Goal: Information Seeking & Learning: Get advice/opinions

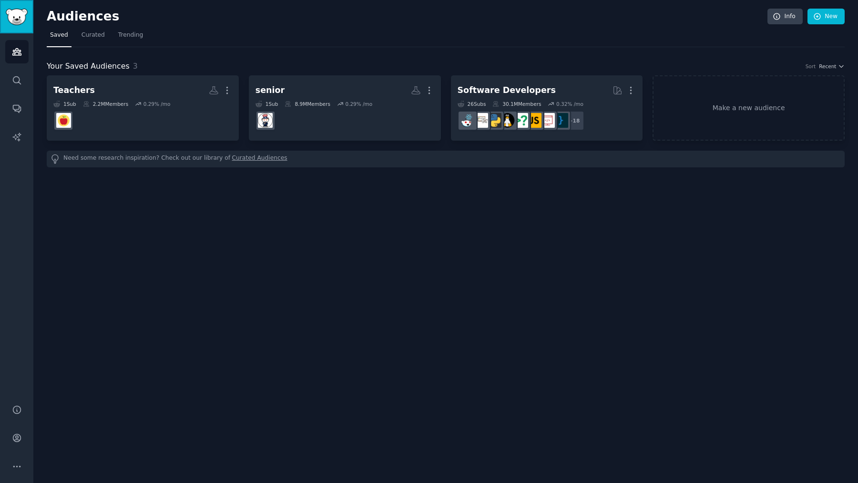
click at [19, 12] on img "Sidebar" at bounding box center [17, 17] width 22 height 17
click at [21, 81] on icon "Sidebar" at bounding box center [17, 80] width 10 height 10
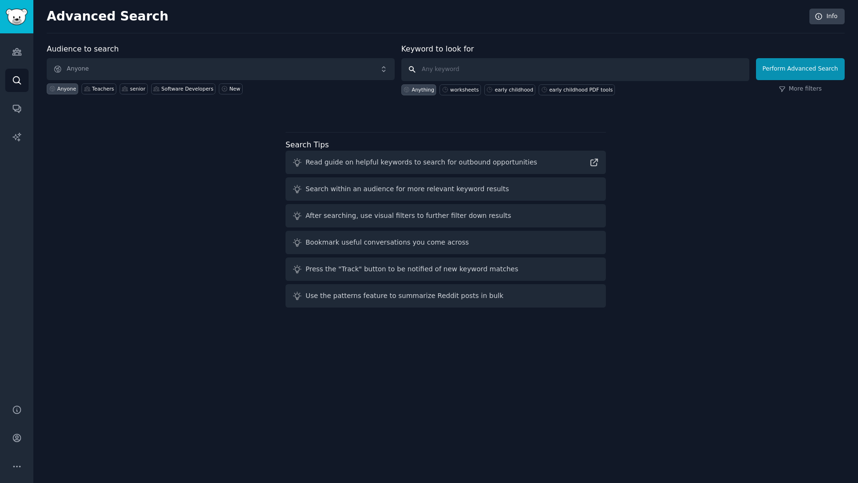
click at [470, 74] on input "text" at bounding box center [575, 69] width 348 height 23
type input "worksheet"
click at [824, 69] on button "Perform Advanced Search" at bounding box center [800, 69] width 89 height 22
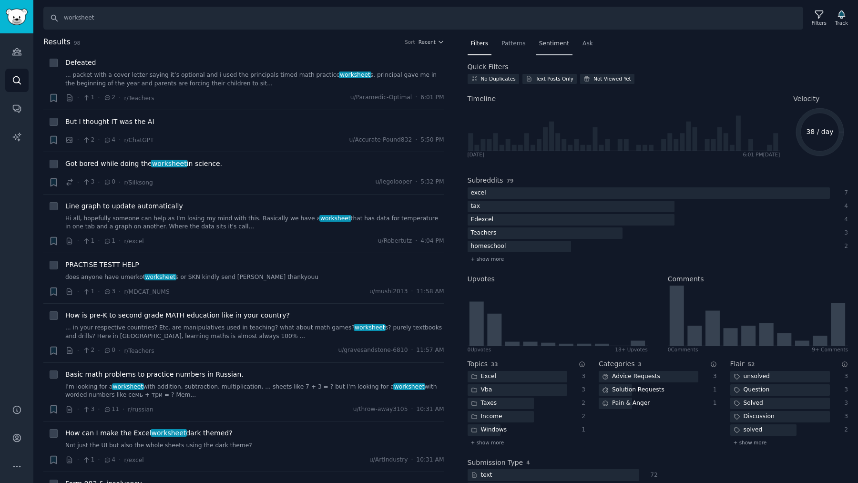
click at [549, 52] on div "Sentiment" at bounding box center [554, 46] width 37 height 20
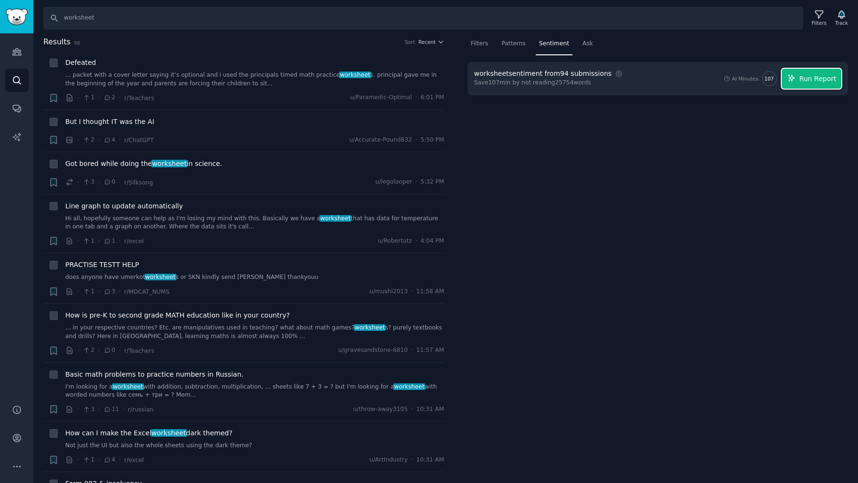
click at [795, 80] on icon "button" at bounding box center [791, 78] width 9 height 9
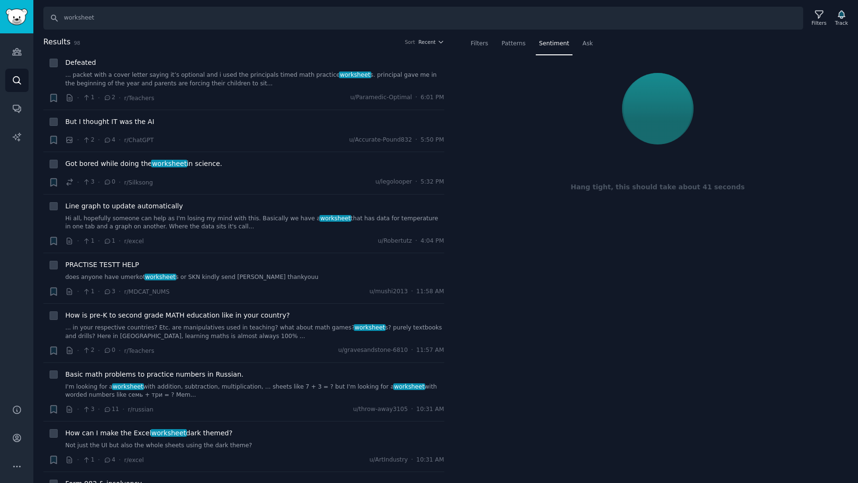
click at [696, 108] on div at bounding box center [657, 109] width 367 height 80
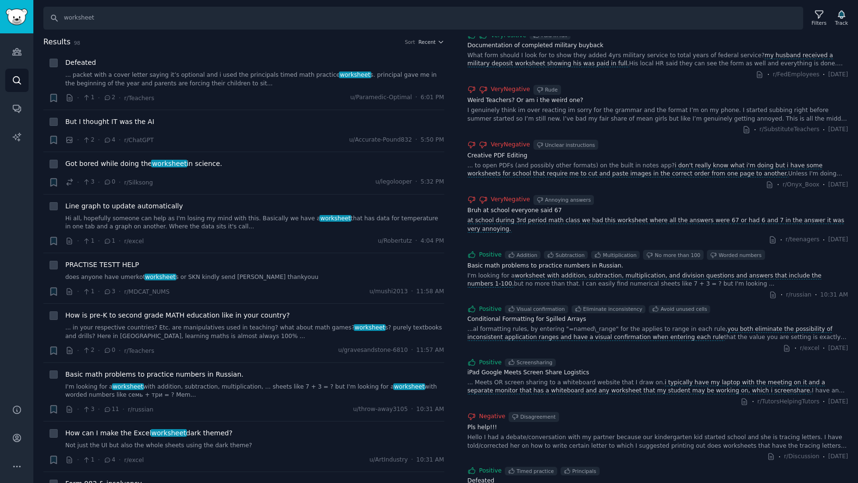
scroll to position [641, 0]
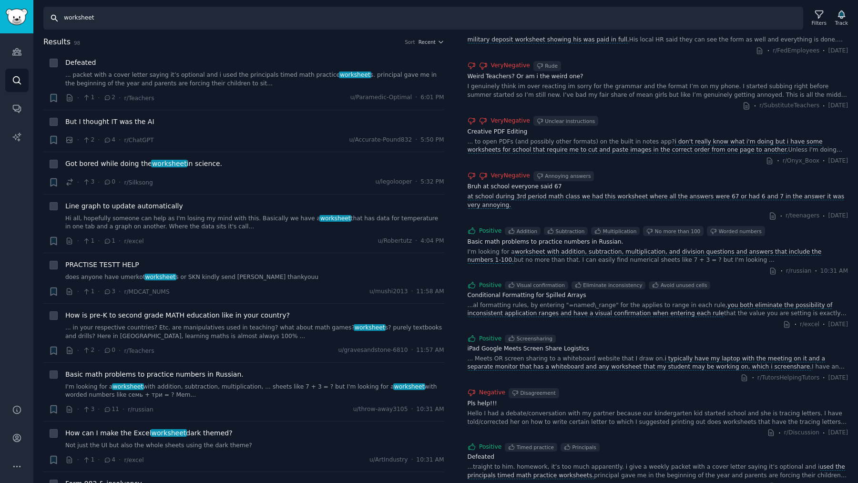
click at [93, 13] on input "worksheet" at bounding box center [423, 18] width 760 height 23
click at [122, 20] on input "worksheet" at bounding box center [423, 18] width 760 height 23
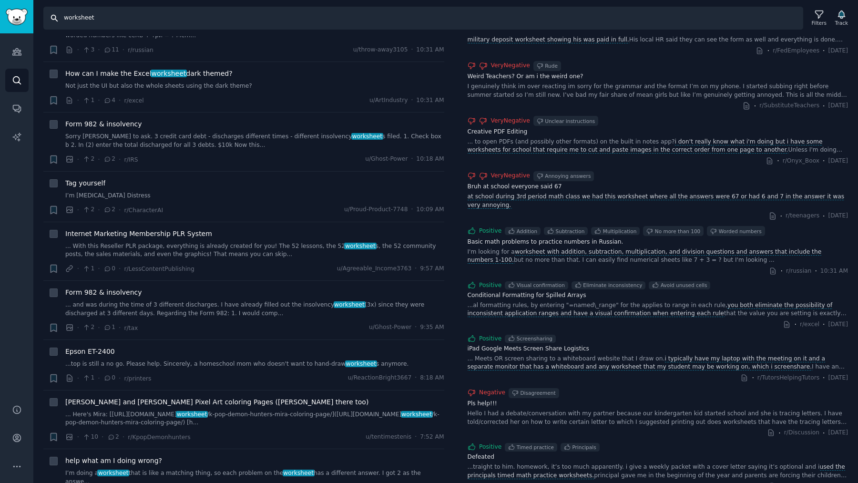
scroll to position [390, 0]
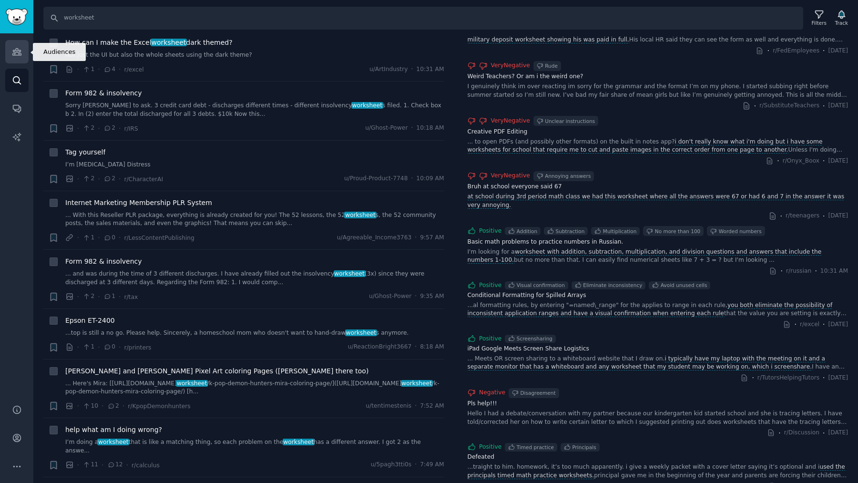
click at [17, 50] on icon "Sidebar" at bounding box center [17, 52] width 10 height 10
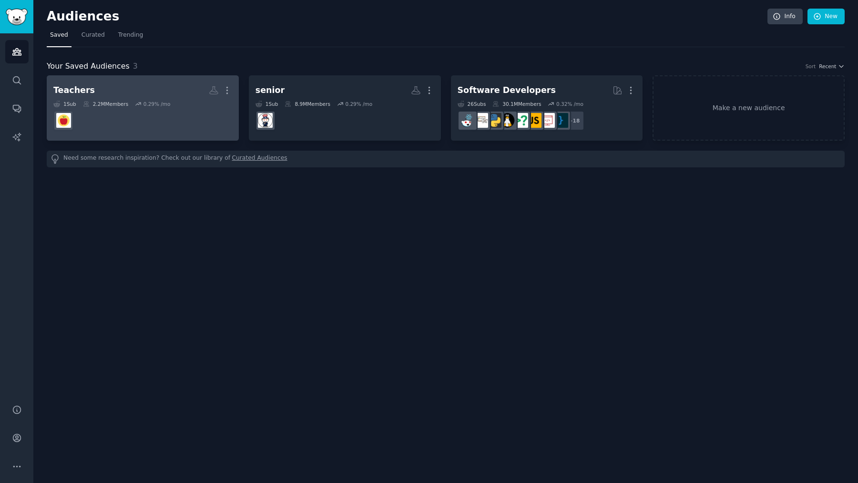
click at [119, 101] on div "2.2M Members" at bounding box center [105, 104] width 45 height 7
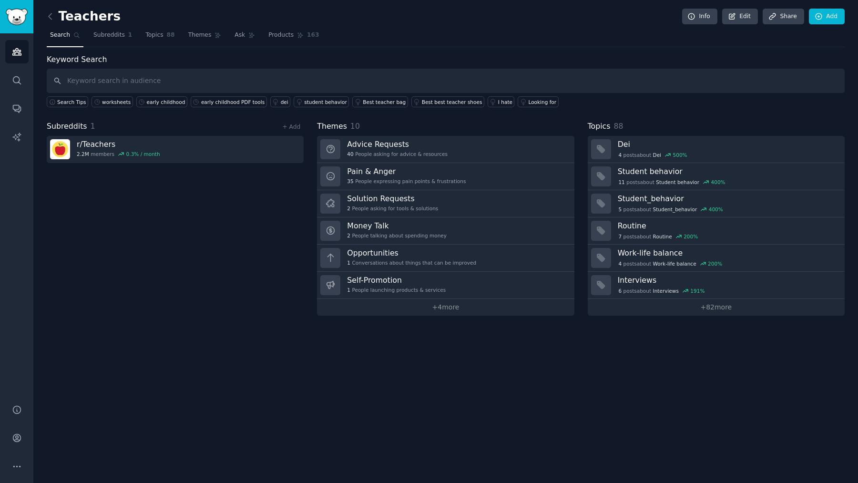
click at [369, 87] on input "text" at bounding box center [446, 81] width 798 height 24
type input "worksheet"
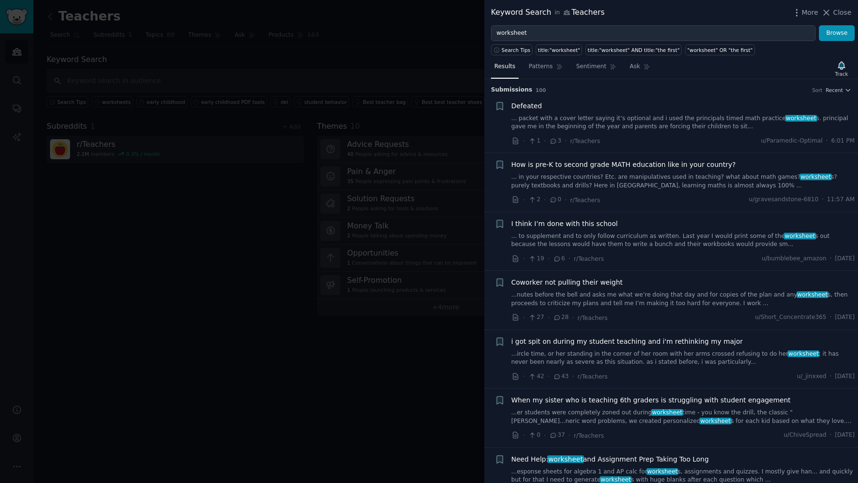
click at [620, 163] on span "How is pre-K to second grade MATH education like in your country?" at bounding box center [623, 165] width 224 height 10
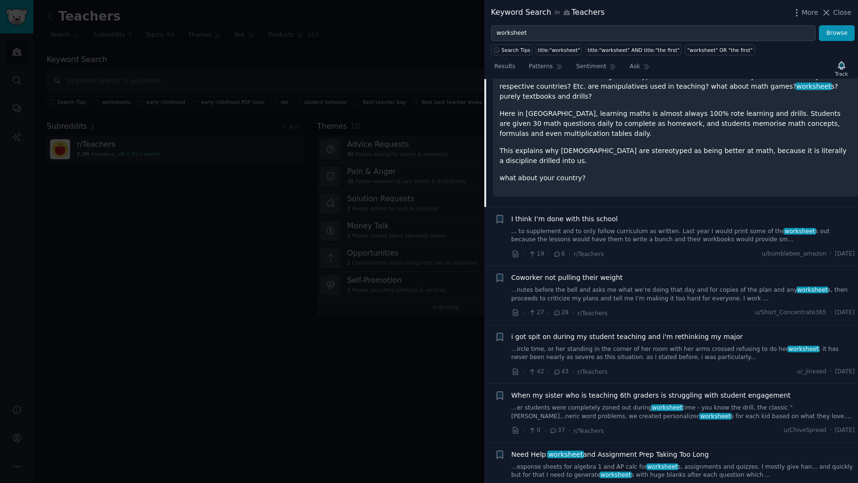
scroll to position [200, 0]
click at [587, 271] on span "Coworker not pulling their weight" at bounding box center [567, 276] width 112 height 10
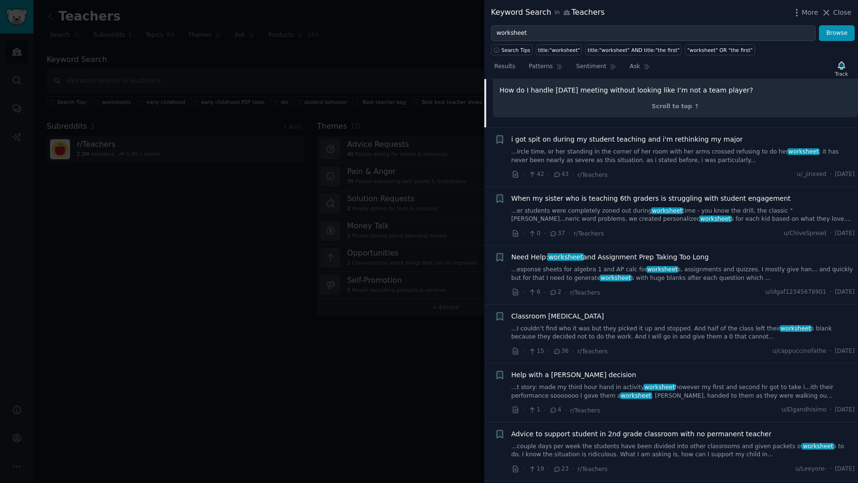
scroll to position [597, 0]
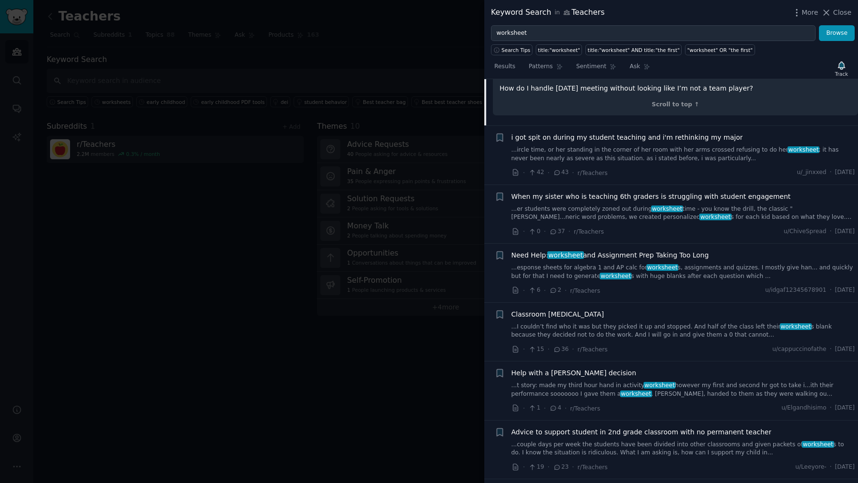
click at [566, 251] on span "worksheet" at bounding box center [565, 255] width 36 height 8
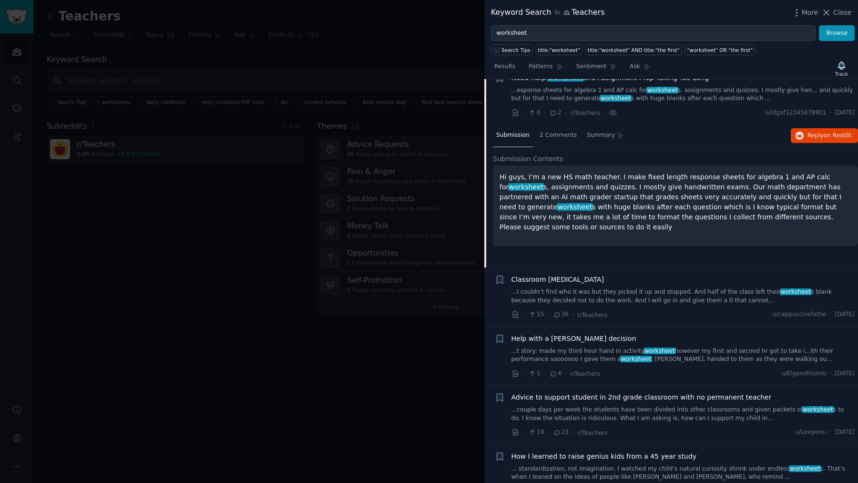
scroll to position [368, 0]
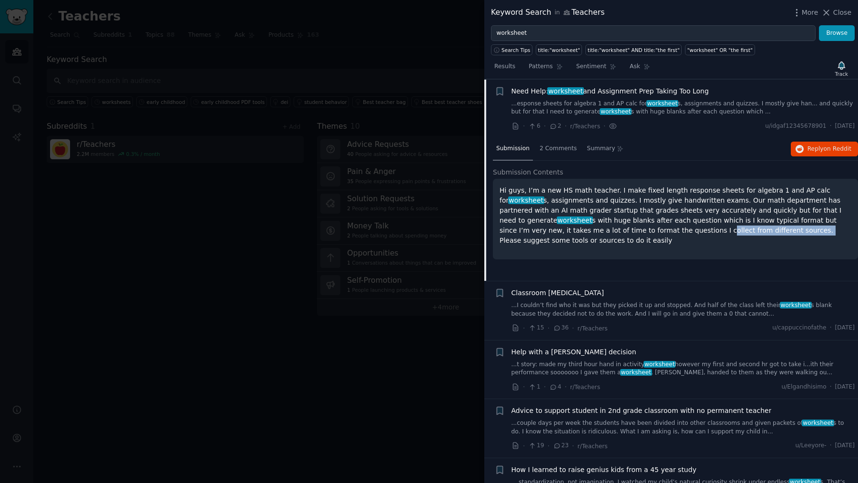
drag, startPoint x: 631, startPoint y: 231, endPoint x: 721, endPoint y: 225, distance: 90.7
click at [721, 225] on p "Hi guys, I’m a new HS math teacher. I make fixed length response sheets for alg…" at bounding box center [675, 215] width 352 height 60
click at [723, 228] on p "Hi guys, I’m a new HS math teacher. I make fixed length response sheets for alg…" at bounding box center [675, 215] width 352 height 60
drag, startPoint x: 722, startPoint y: 229, endPoint x: 836, endPoint y: 239, distance: 115.3
click at [836, 239] on p "Hi guys, I’m a new HS math teacher. I make fixed length response sheets for alg…" at bounding box center [675, 215] width 352 height 60
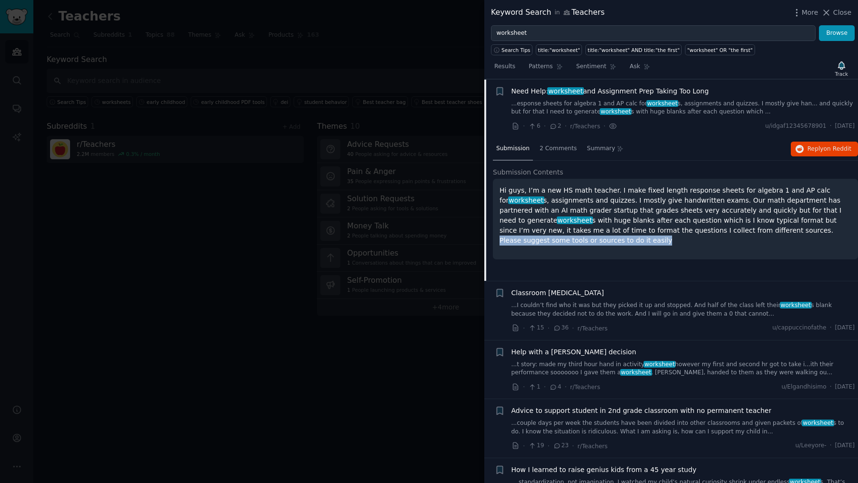
click at [180, 312] on div at bounding box center [429, 241] width 858 height 483
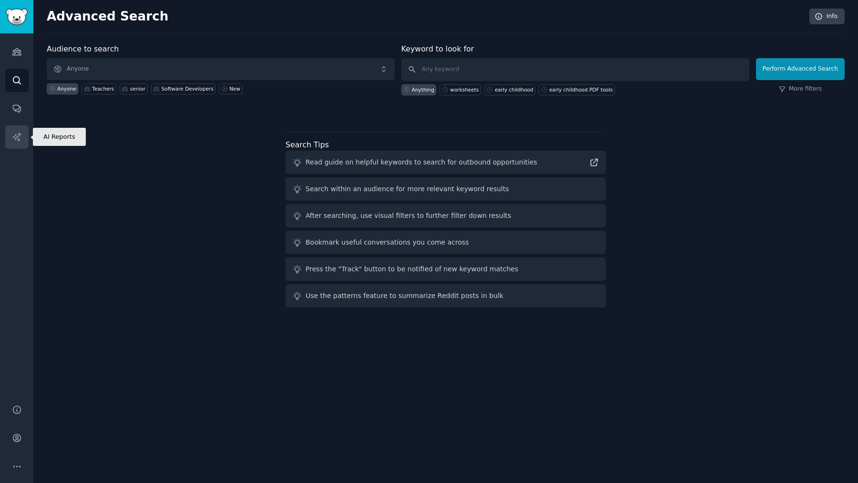
click at [12, 139] on icon "Sidebar" at bounding box center [17, 137] width 10 height 10
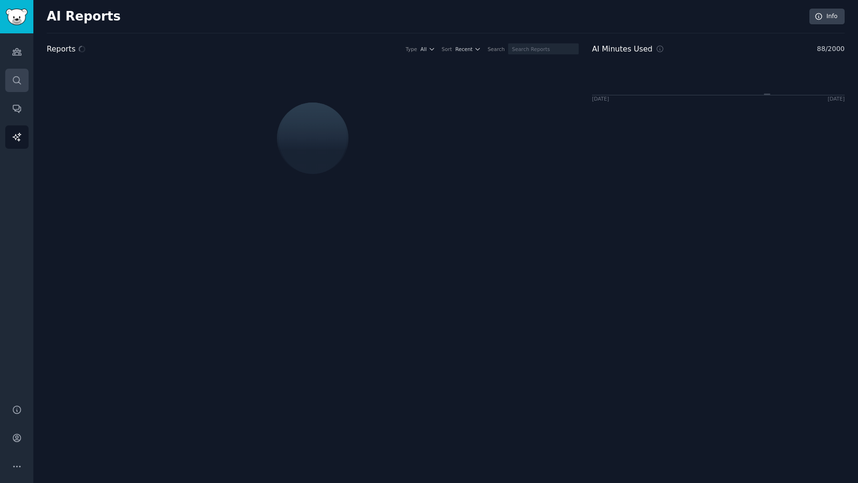
click at [14, 90] on link "Search" at bounding box center [16, 80] width 23 height 23
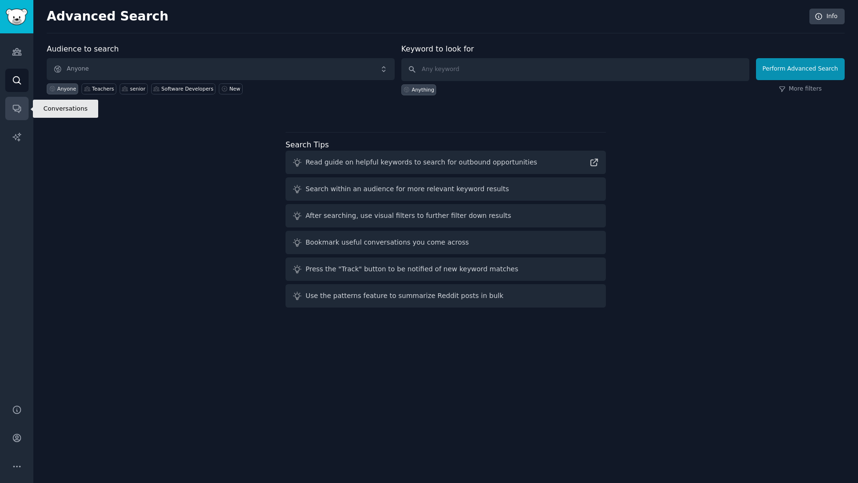
click at [14, 111] on icon "Sidebar" at bounding box center [17, 109] width 8 height 8
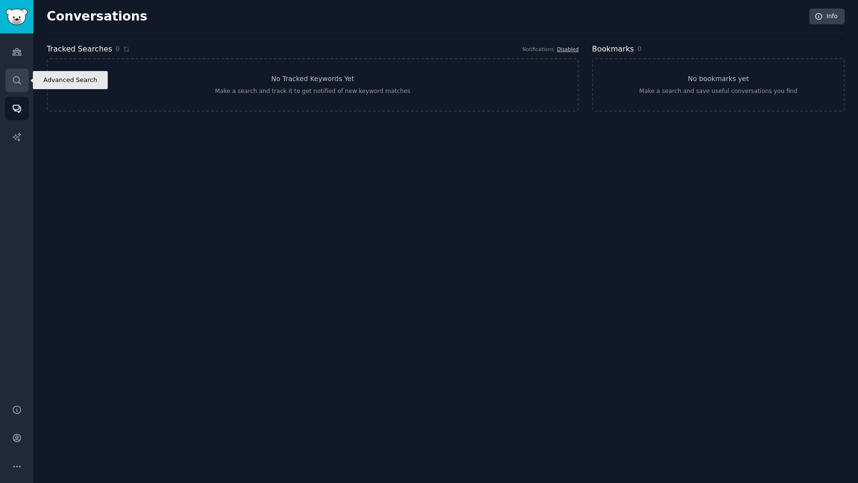
click at [14, 79] on icon "Sidebar" at bounding box center [17, 80] width 10 height 10
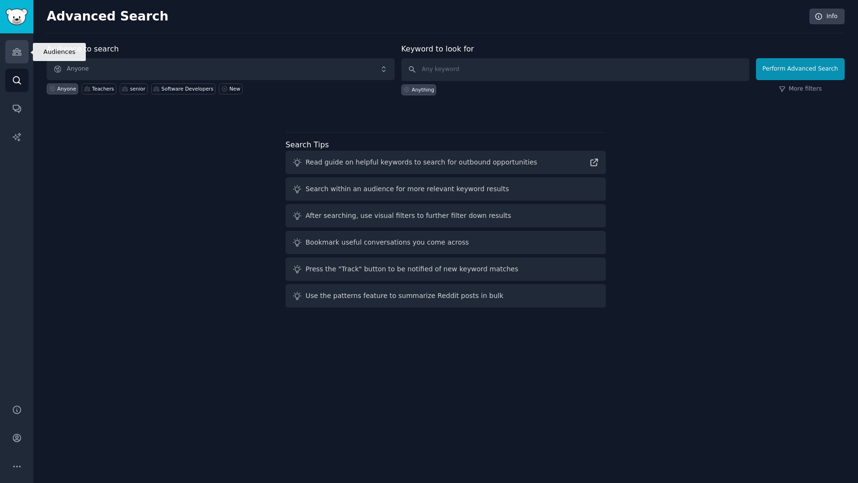
click at [16, 54] on icon "Sidebar" at bounding box center [16, 52] width 9 height 7
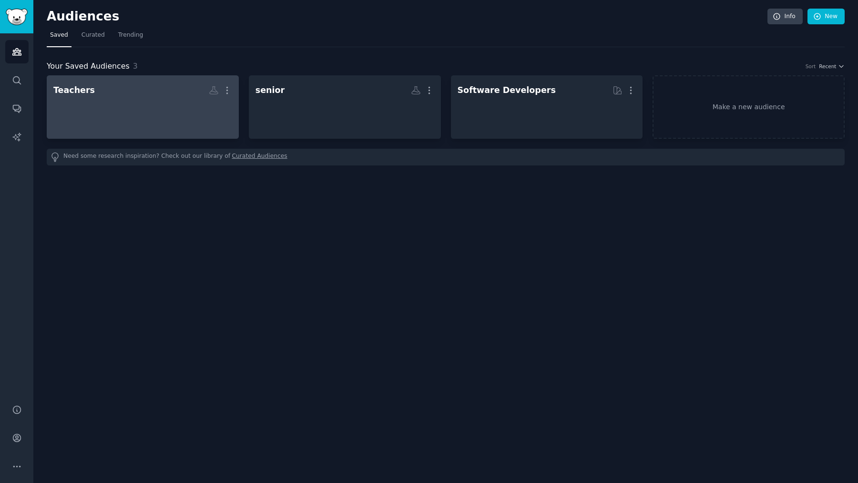
click at [148, 100] on div at bounding box center [142, 115] width 179 height 33
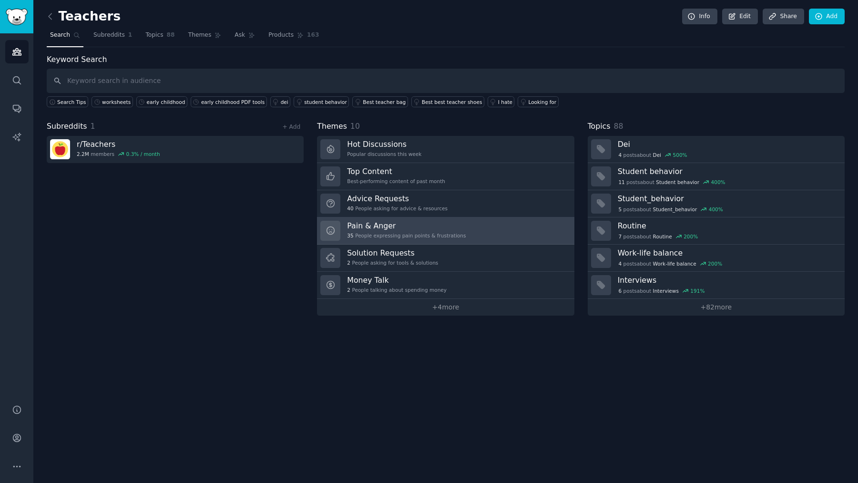
click at [386, 225] on h3 "Pain & Anger" at bounding box center [406, 226] width 119 height 10
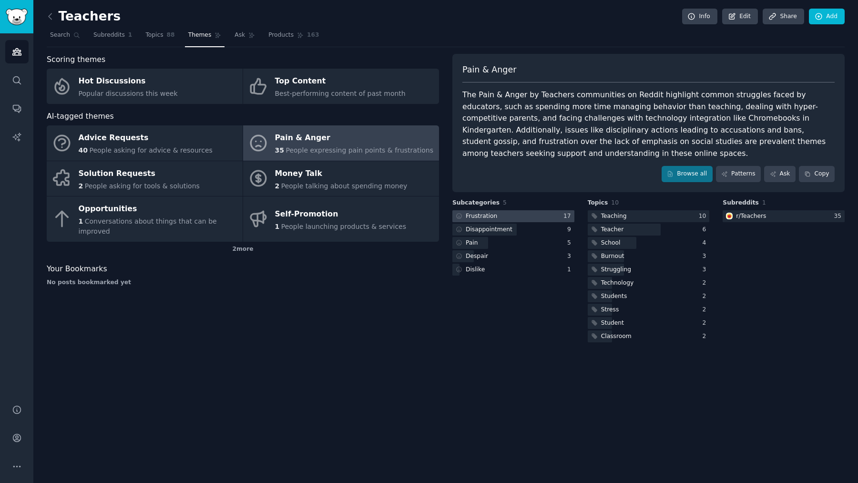
click at [504, 210] on div at bounding box center [513, 216] width 122 height 12
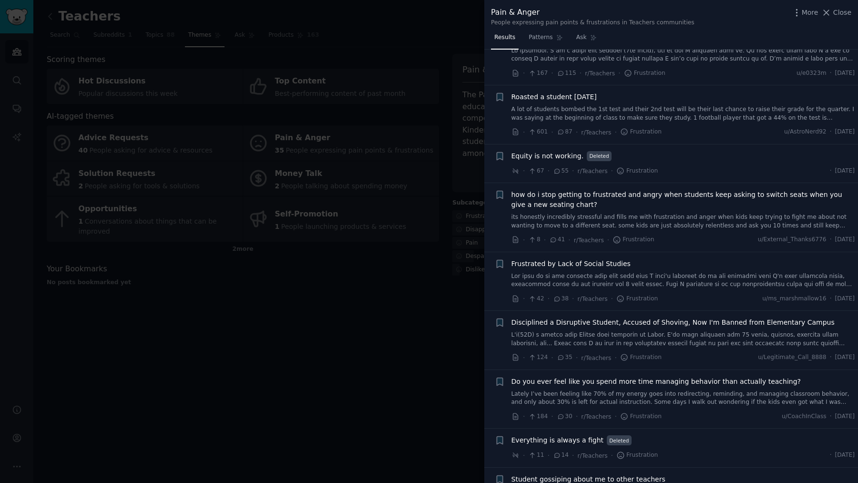
scroll to position [104, 0]
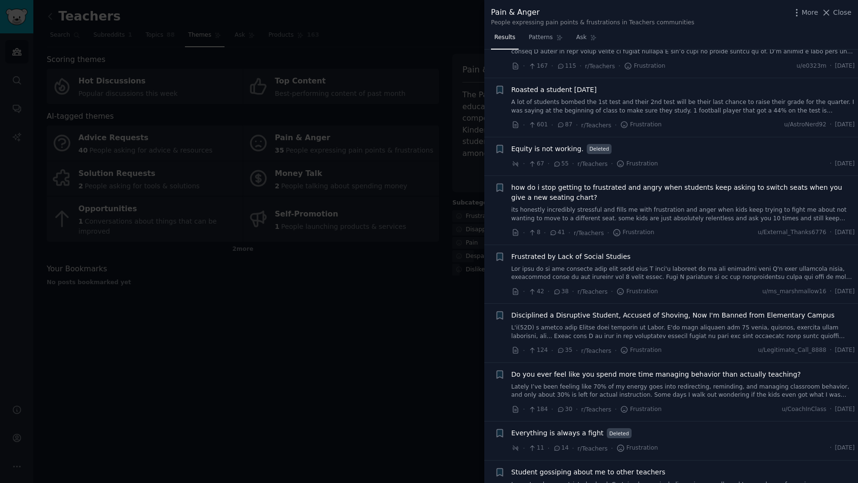
click at [423, 263] on div at bounding box center [429, 241] width 858 height 483
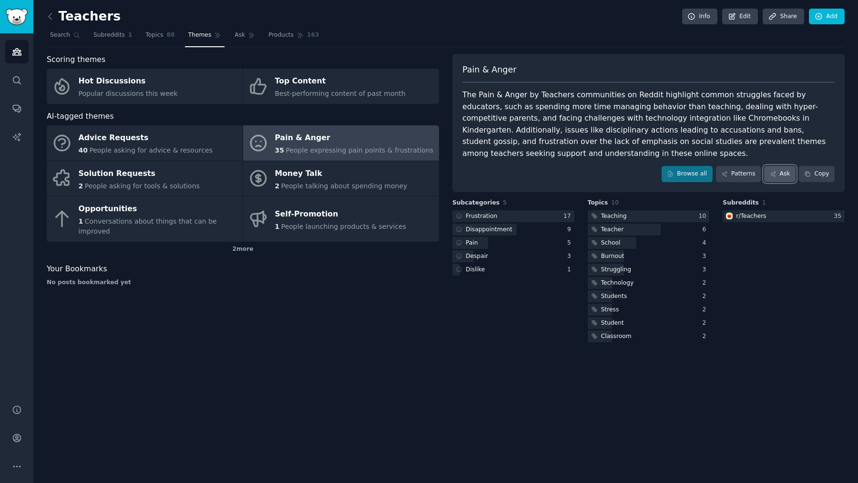
click at [772, 166] on link "Ask" at bounding box center [779, 174] width 31 height 16
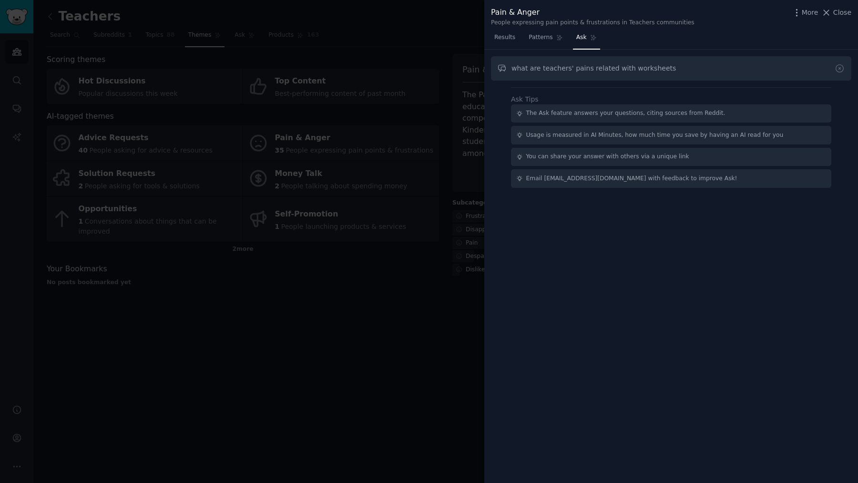
type input "what are teachers' pains related with worksheets"
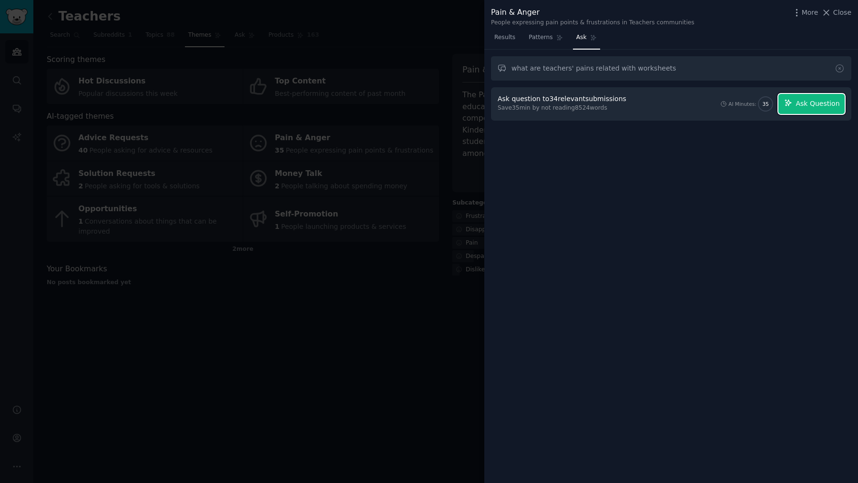
click at [806, 97] on button "Ask Question" at bounding box center [811, 104] width 66 height 20
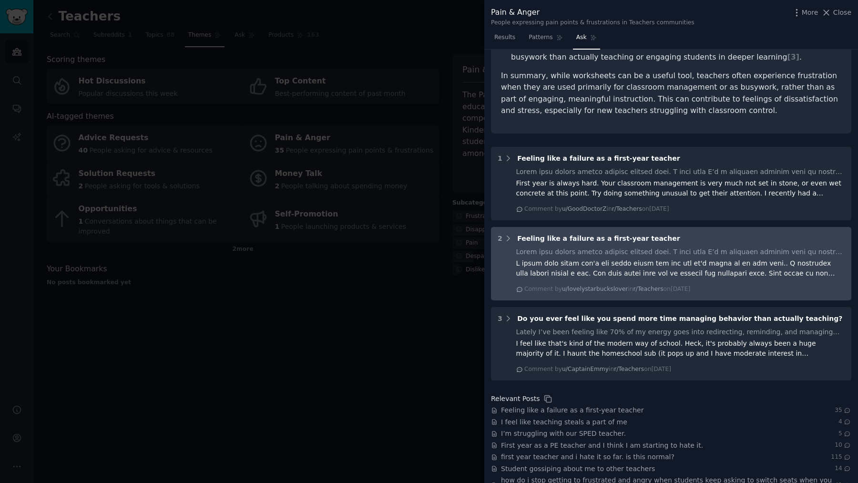
scroll to position [358, 0]
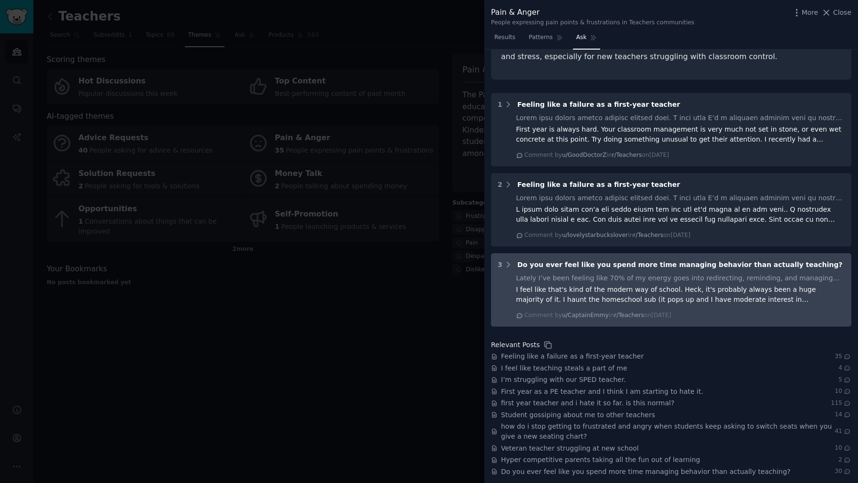
click at [611, 274] on div "Lately I’ve been feeling like 70% of my energy goes into redirecting, reminding…" at bounding box center [680, 278] width 329 height 10
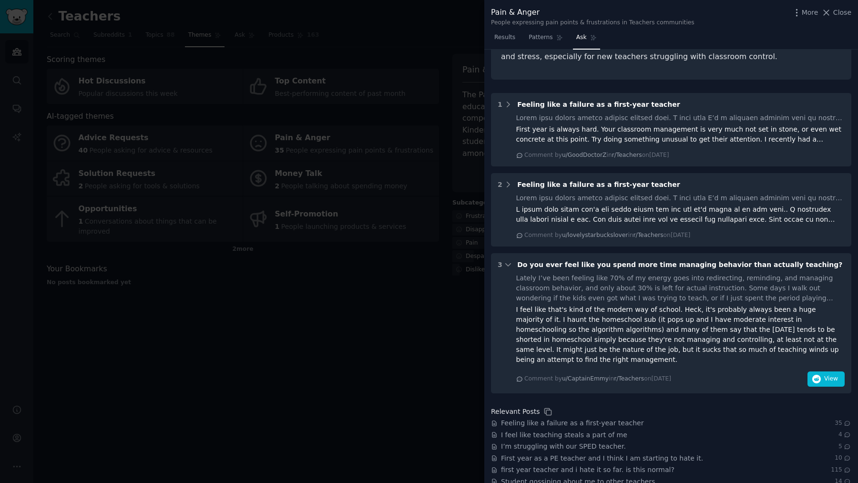
click at [312, 54] on div at bounding box center [429, 241] width 858 height 483
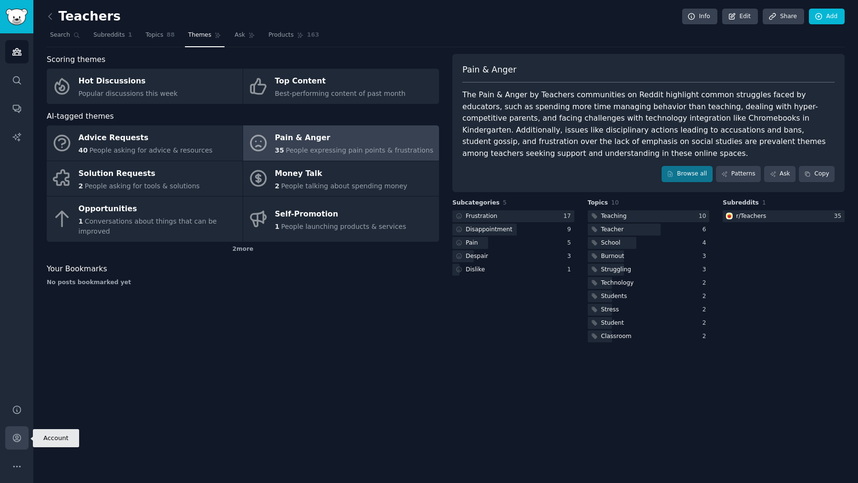
click at [20, 445] on link "Account" at bounding box center [16, 437] width 23 height 23
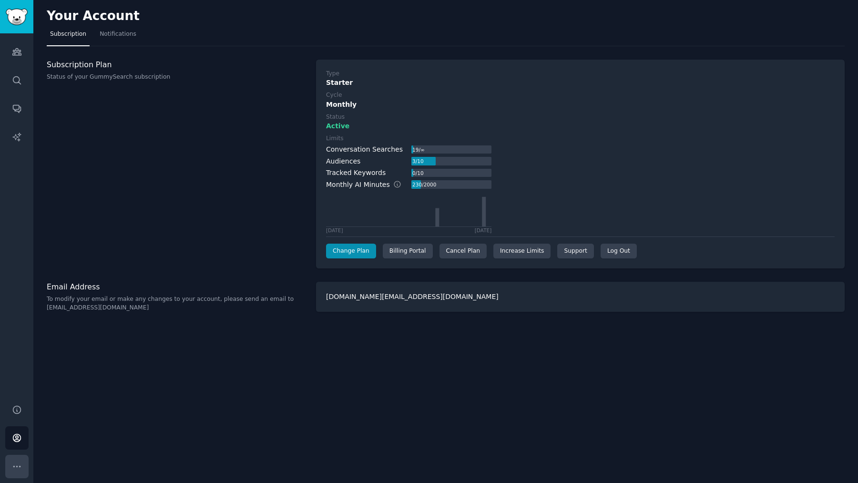
click at [20, 455] on button "More" at bounding box center [16, 466] width 23 height 23
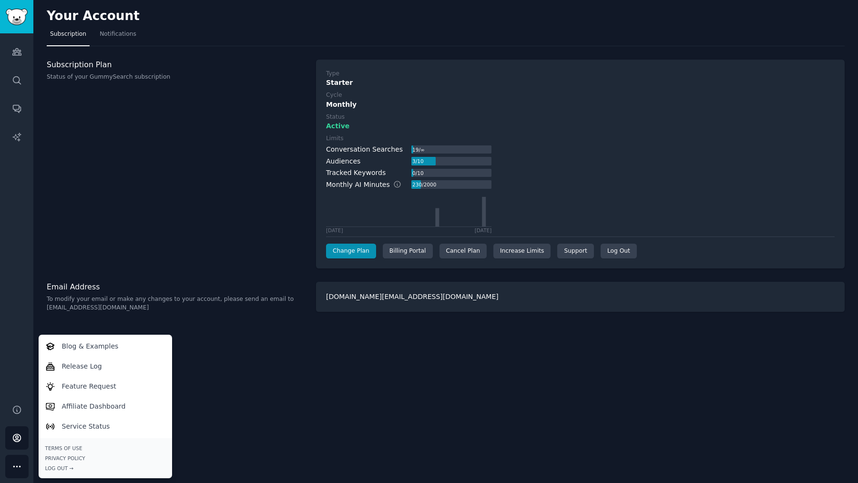
click at [33, 336] on div "Your Account Subscription Notifications Subscription Plan Status of your GummyS…" at bounding box center [445, 241] width 824 height 483
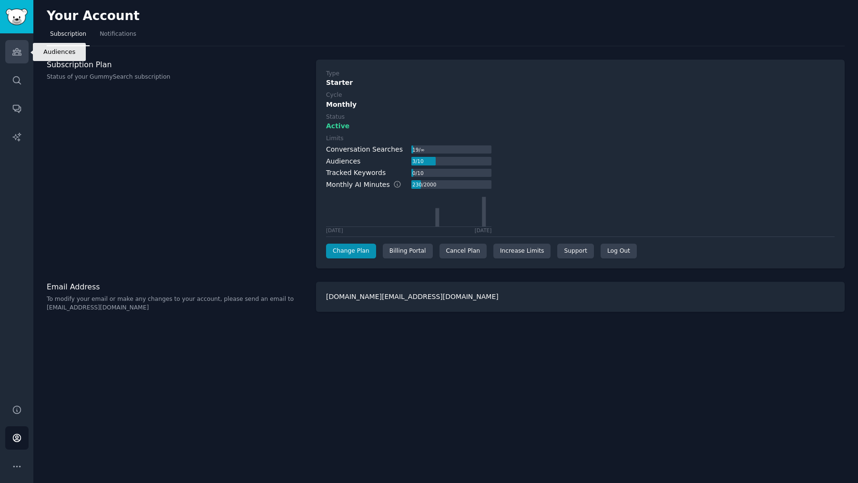
click at [25, 47] on link "Audiences" at bounding box center [16, 51] width 23 height 23
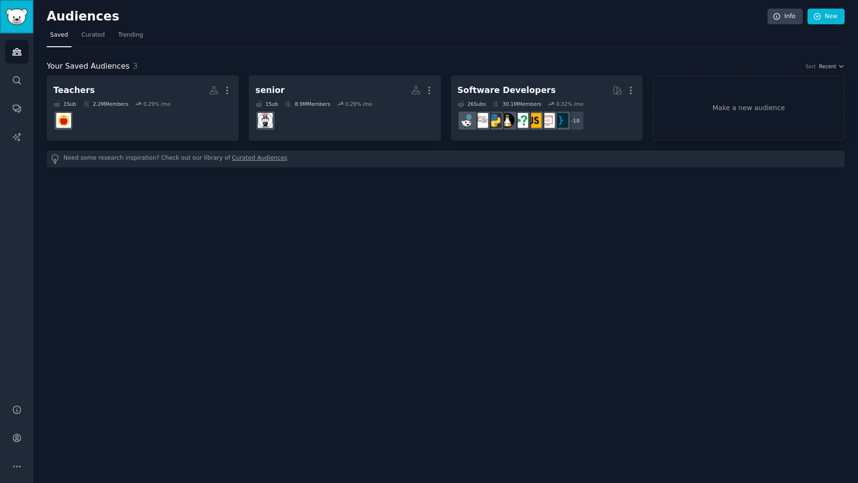
click at [20, 10] on img "Sidebar" at bounding box center [17, 17] width 22 height 17
click at [21, 77] on icon "Sidebar" at bounding box center [17, 80] width 10 height 10
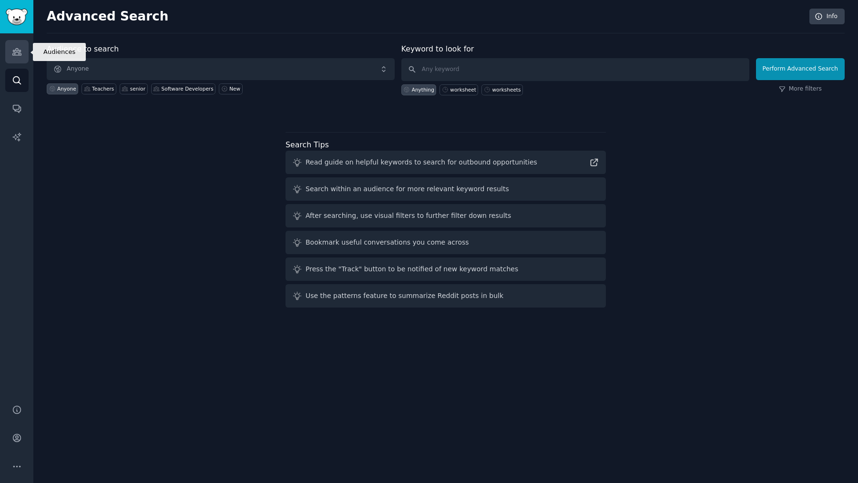
click at [16, 47] on icon "Sidebar" at bounding box center [17, 52] width 10 height 10
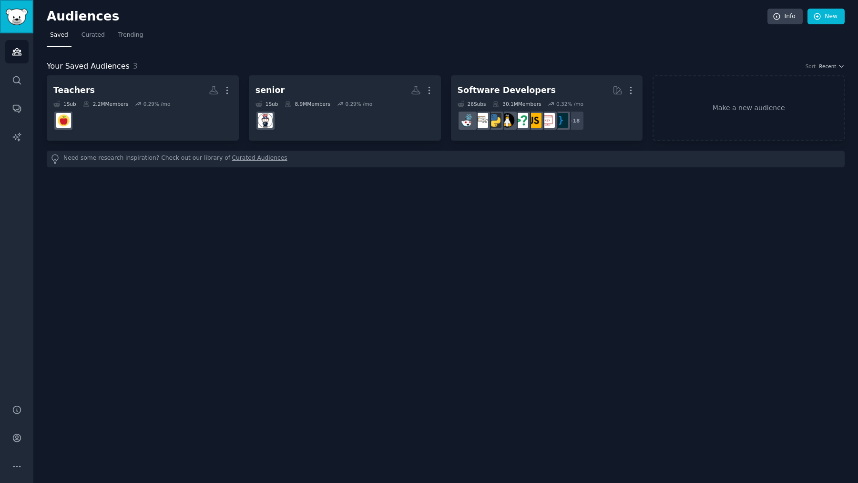
click at [13, 22] on img "Sidebar" at bounding box center [17, 17] width 22 height 17
click at [19, 21] on img "Sidebar" at bounding box center [17, 17] width 22 height 17
click at [25, 407] on link "Help" at bounding box center [16, 409] width 23 height 23
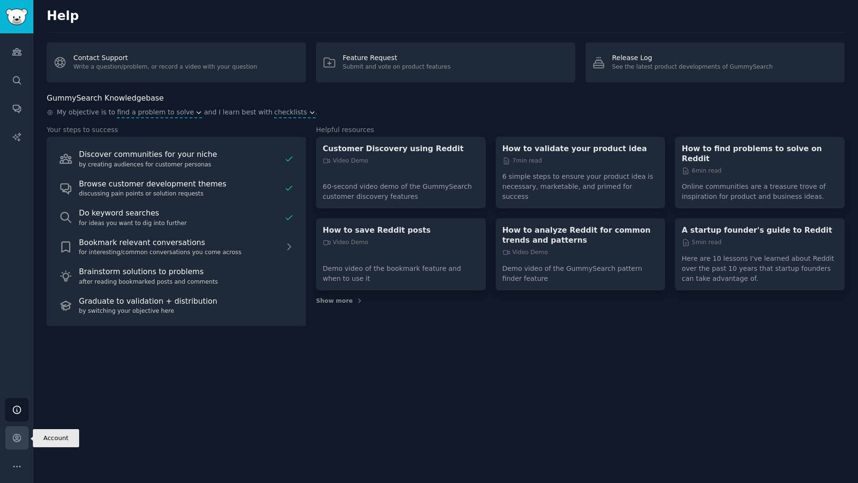
click at [15, 433] on icon "Sidebar" at bounding box center [17, 438] width 10 height 10
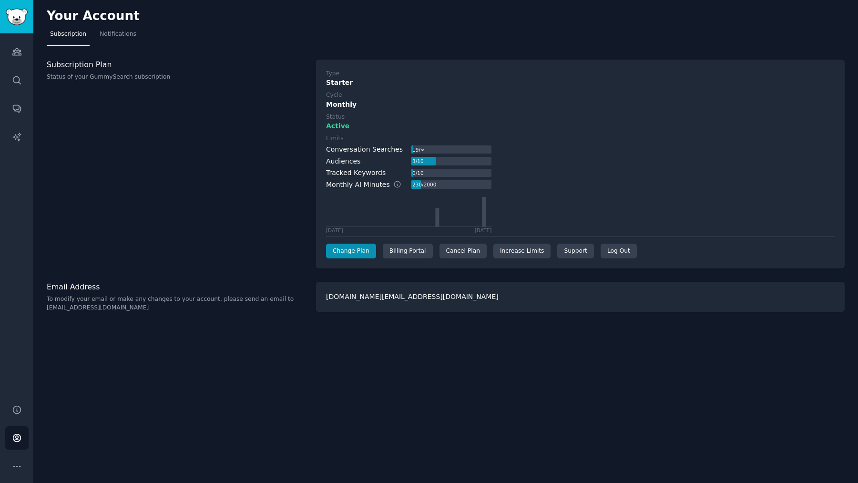
click at [391, 292] on div "[DOMAIN_NAME][EMAIL_ADDRESS][DOMAIN_NAME]" at bounding box center [580, 297] width 529 height 30
click at [124, 33] on span "Notifications" at bounding box center [118, 34] width 37 height 9
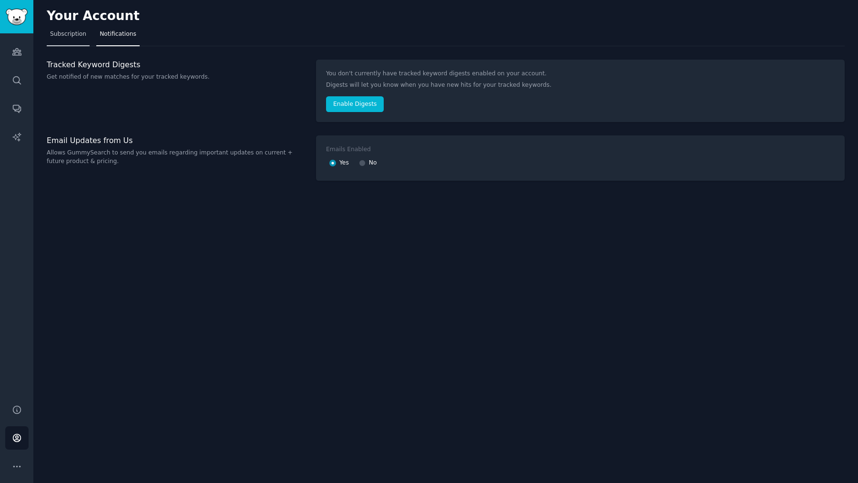
click at [79, 38] on span "Subscription" at bounding box center [68, 34] width 36 height 9
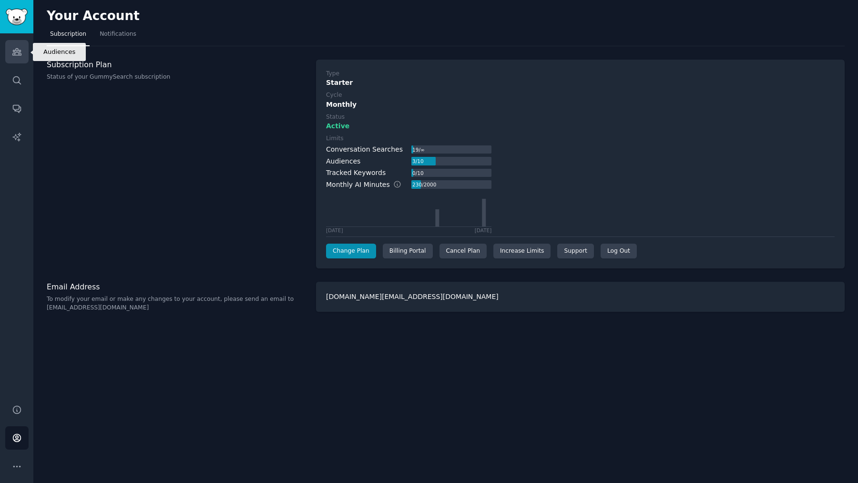
click at [20, 53] on icon "Sidebar" at bounding box center [16, 52] width 9 height 7
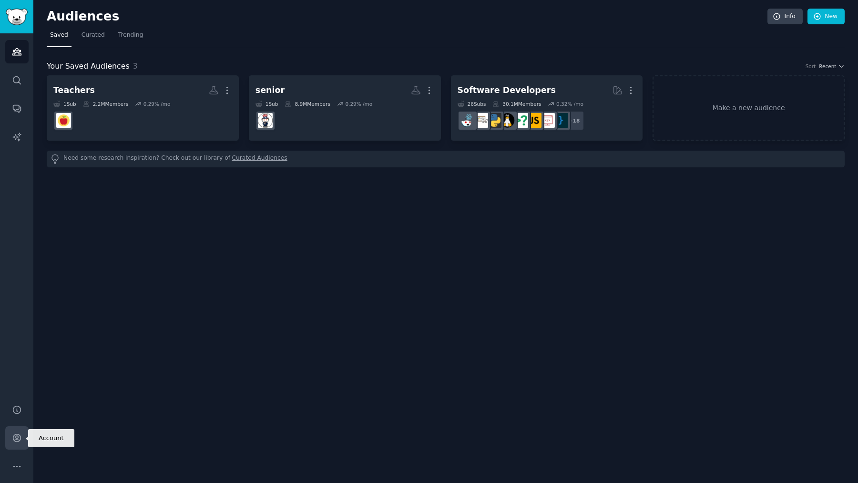
click at [9, 438] on link "Account" at bounding box center [16, 437] width 23 height 23
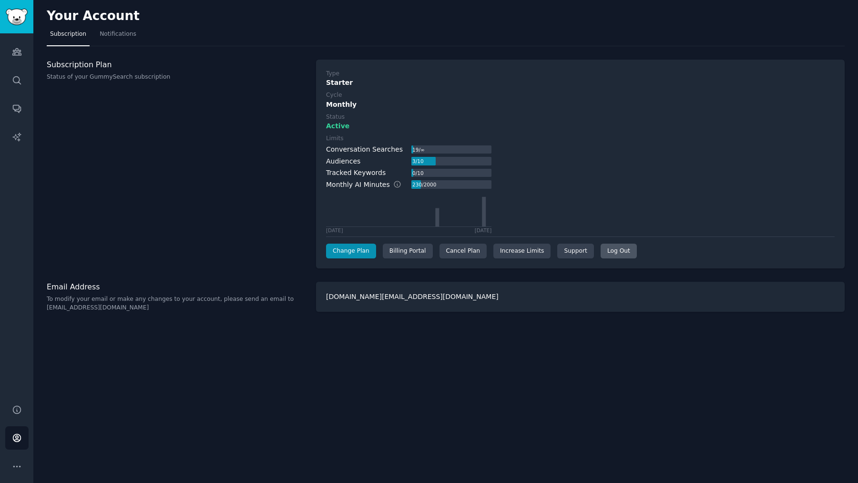
click at [624, 250] on div "Log Out" at bounding box center [618, 251] width 36 height 15
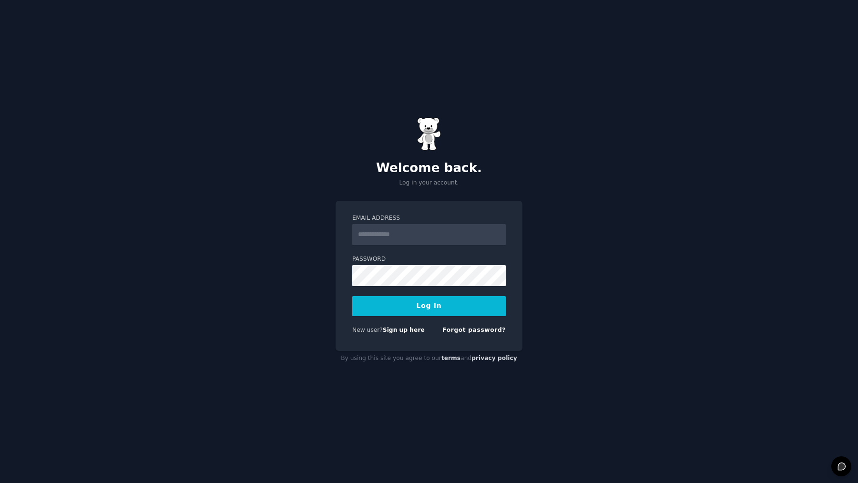
click at [464, 109] on div "Welcome back. Log in your account. Email Address Password Log In New user? Sign…" at bounding box center [429, 241] width 858 height 483
click at [424, 242] on input "Email Address" at bounding box center [428, 234] width 153 height 21
click at [427, 232] on input "Email Address" at bounding box center [428, 234] width 153 height 21
click at [501, 155] on div "Welcome back. Log in your account." at bounding box center [429, 152] width 187 height 70
click at [443, 238] on input "Email Address" at bounding box center [428, 234] width 153 height 21
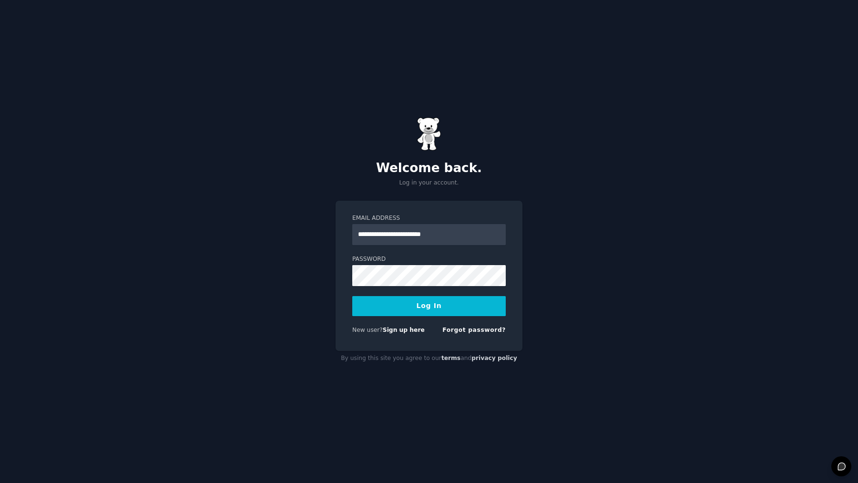
click at [442, 264] on div "Password" at bounding box center [428, 270] width 153 height 31
type input "**********"
click at [431, 303] on button "Log In" at bounding box center [428, 306] width 153 height 20
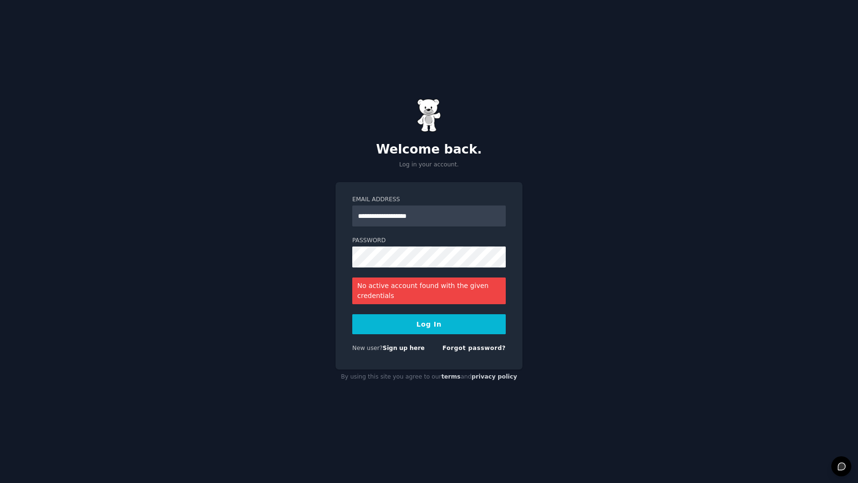
click at [419, 204] on div "**********" at bounding box center [428, 210] width 153 height 31
click at [419, 209] on input "**********" at bounding box center [428, 215] width 153 height 21
click at [418, 215] on input "**********" at bounding box center [428, 215] width 153 height 21
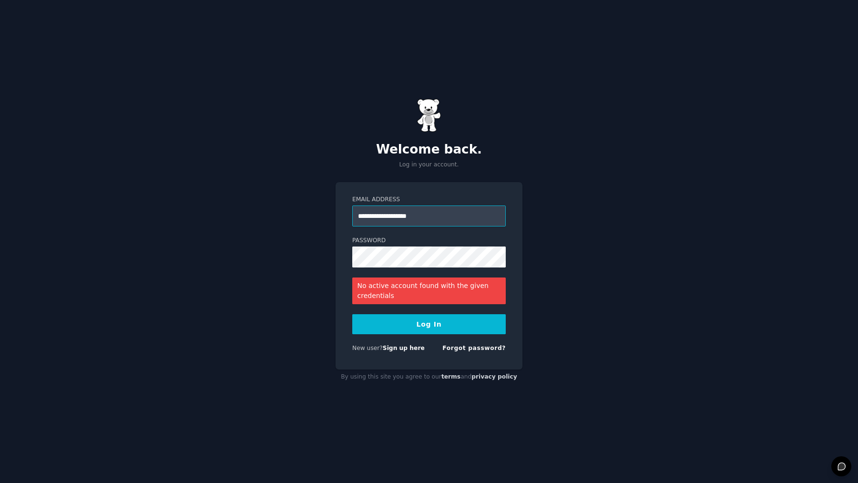
click at [418, 215] on input "**********" at bounding box center [428, 215] width 153 height 21
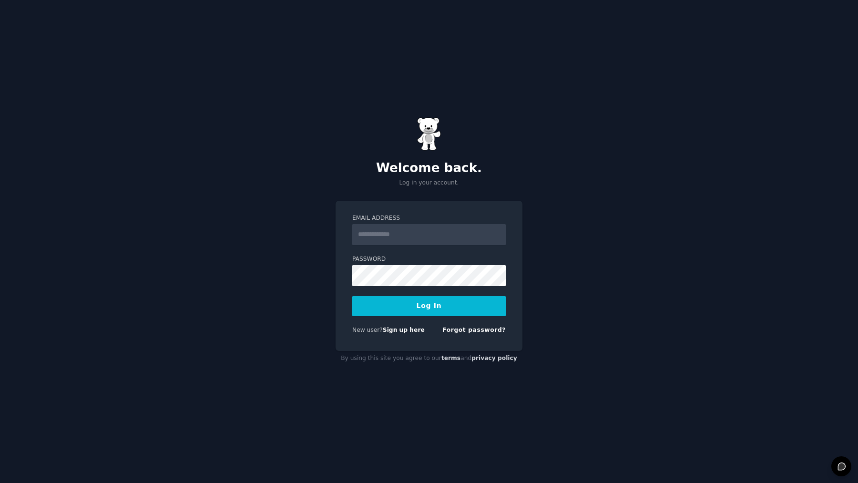
type input "**********"
click at [383, 296] on button "Log In" at bounding box center [428, 306] width 153 height 20
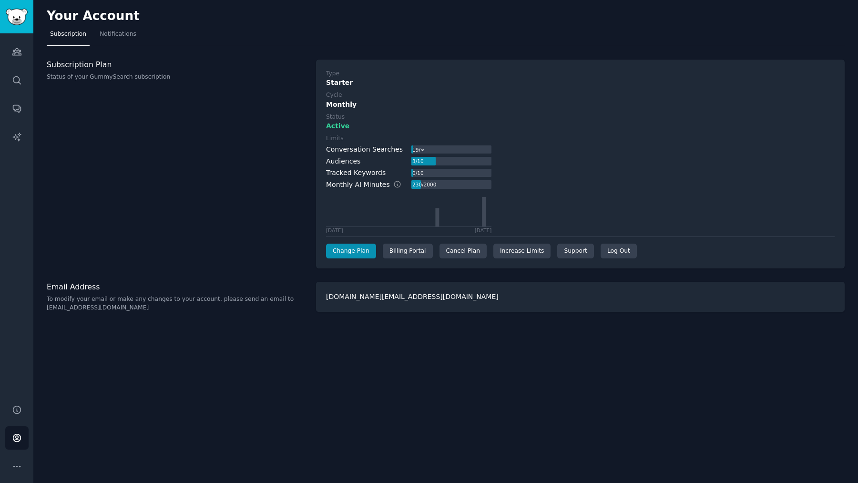
click at [443, 29] on nav "Subscription Notifications" at bounding box center [446, 37] width 798 height 20
click at [586, 33] on nav "Subscription Notifications" at bounding box center [446, 37] width 798 height 20
click at [375, 287] on div "[DOMAIN_NAME][EMAIL_ADDRESS][DOMAIN_NAME]" at bounding box center [580, 297] width 529 height 30
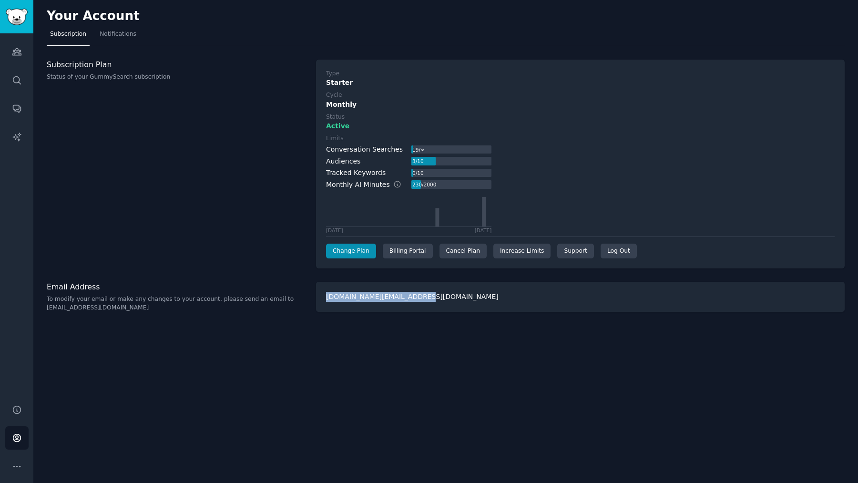
copy div "[DOMAIN_NAME][EMAIL_ADDRESS][DOMAIN_NAME]"
